Goal: Information Seeking & Learning: Understand process/instructions

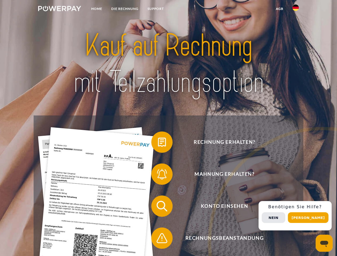
click at [60, 9] on img at bounding box center [59, 8] width 43 height 5
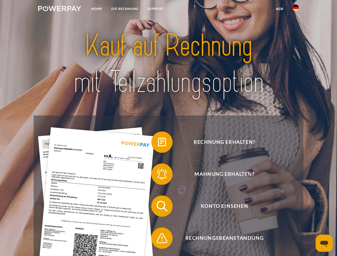
click at [296, 9] on img at bounding box center [296, 8] width 6 height 6
click at [279, 9] on link "agb" at bounding box center [279, 9] width 17 height 10
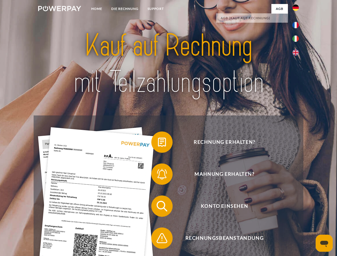
click at [158, 143] on span at bounding box center [154, 142] width 27 height 27
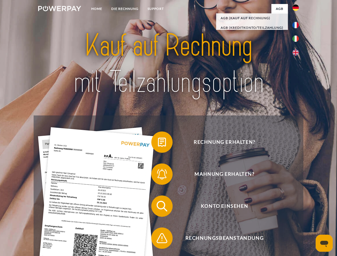
click at [158, 175] on span at bounding box center [154, 174] width 27 height 27
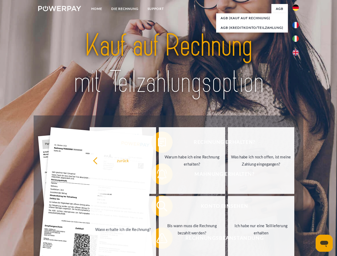
click at [159, 207] on link "Bis wann muss die Rechnung bezahlt werden?" at bounding box center [192, 229] width 66 height 67
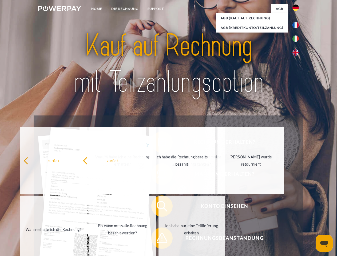
click at [158, 239] on div "zurück Warum habe ich eine Rechnung erhalten? Was habe ich noch offen, ist mein…" at bounding box center [123, 195] width 216 height 138
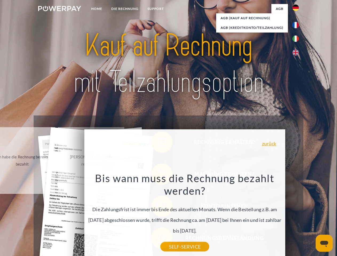
click at [297, 216] on div "Rechnung erhalten? Mahnung erhalten? Konto einsehen" at bounding box center [169, 223] width 270 height 214
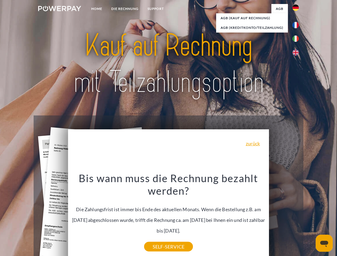
click at [284, 217] on span "Konto einsehen" at bounding box center [224, 206] width 131 height 21
click at [310, 218] on header "Home DIE RECHNUNG SUPPORT" at bounding box center [168, 184] width 337 height 369
